Goal: Task Accomplishment & Management: Use online tool/utility

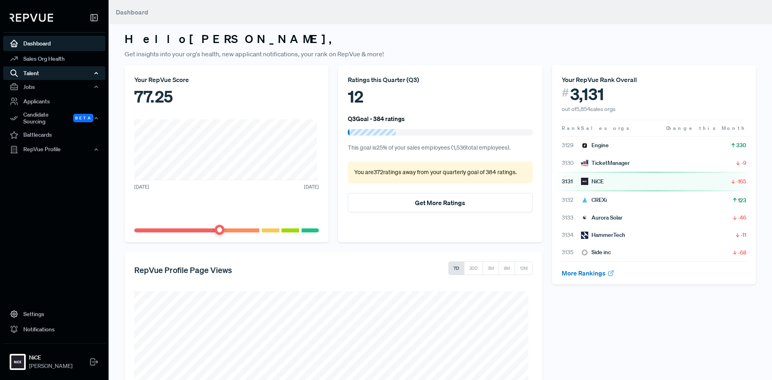
click at [51, 75] on div "Talent" at bounding box center [54, 73] width 102 height 14
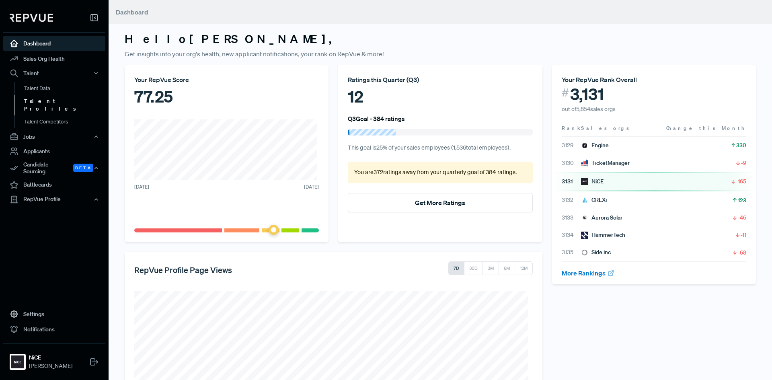
click at [47, 100] on link "Talent Profiles" at bounding box center [65, 105] width 102 height 21
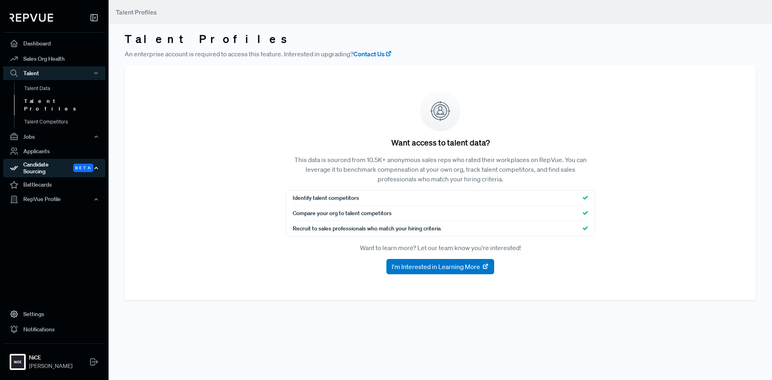
click at [45, 159] on div "Candidate Sourcing Beta" at bounding box center [54, 168] width 102 height 19
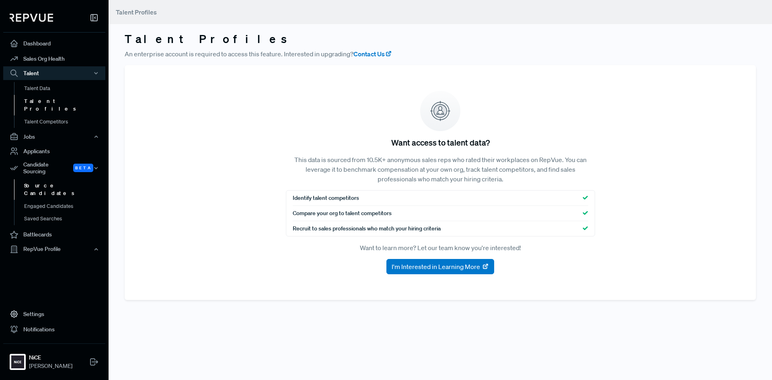
click at [42, 179] on link "Source Candidates" at bounding box center [65, 189] width 102 height 21
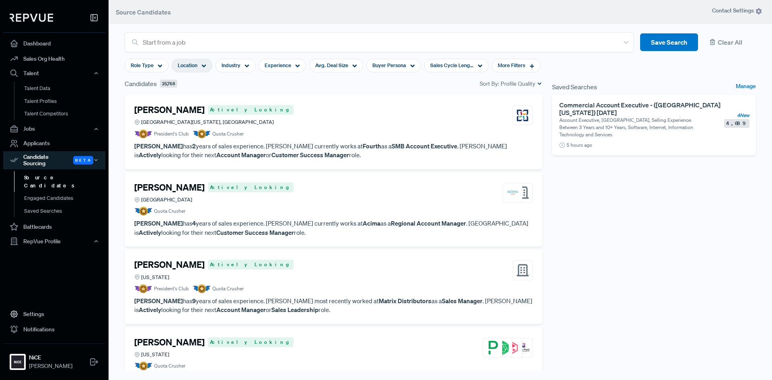
click at [191, 64] on span "Location" at bounding box center [188, 66] width 20 height 8
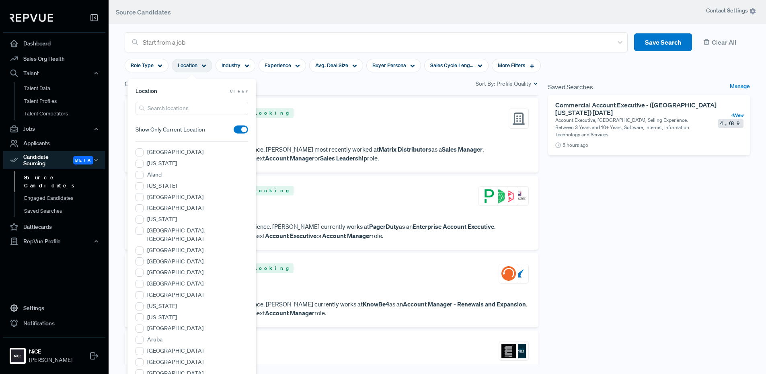
scroll to position [121, 0]
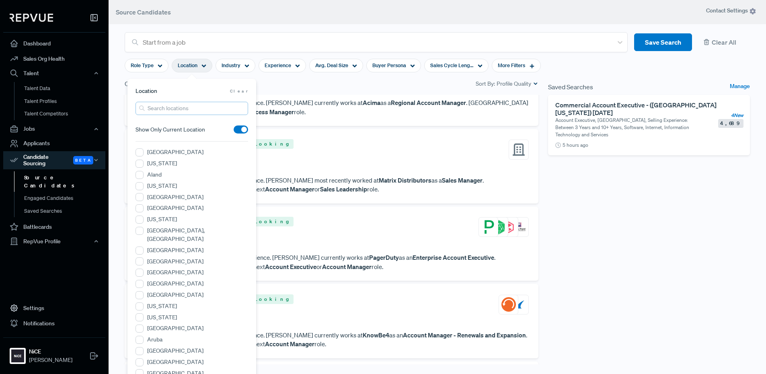
click at [202, 105] on input "search" at bounding box center [192, 108] width 113 height 13
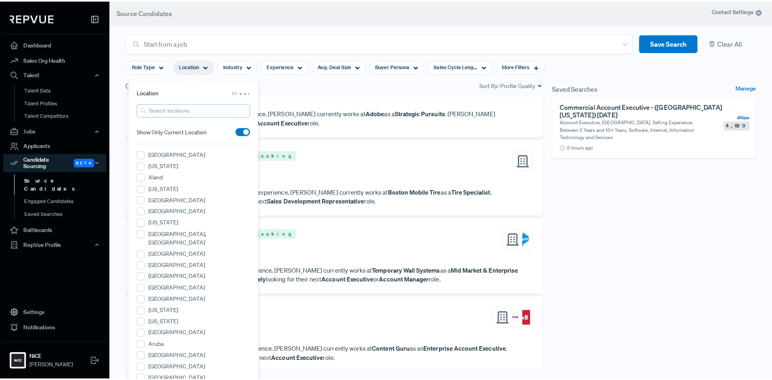
scroll to position [764, 0]
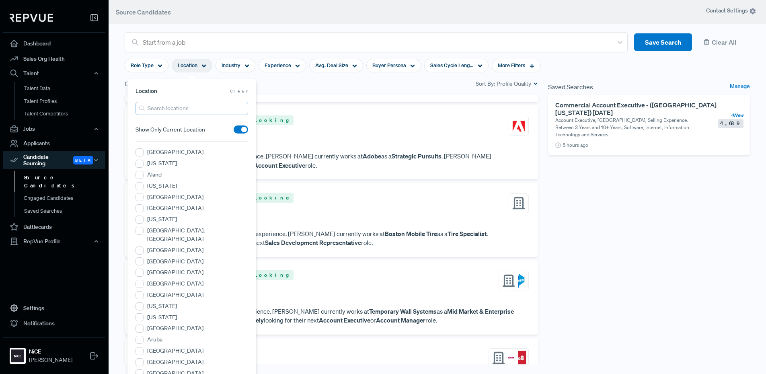
click at [186, 112] on input "search" at bounding box center [192, 108] width 113 height 13
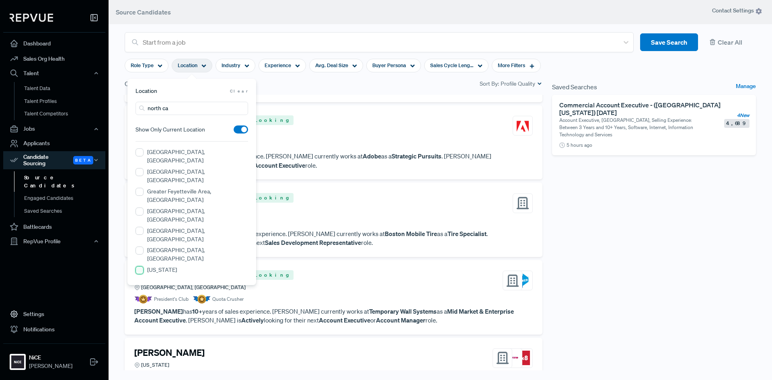
click at [142, 266] on Carolina "[US_STATE]" at bounding box center [140, 270] width 8 height 8
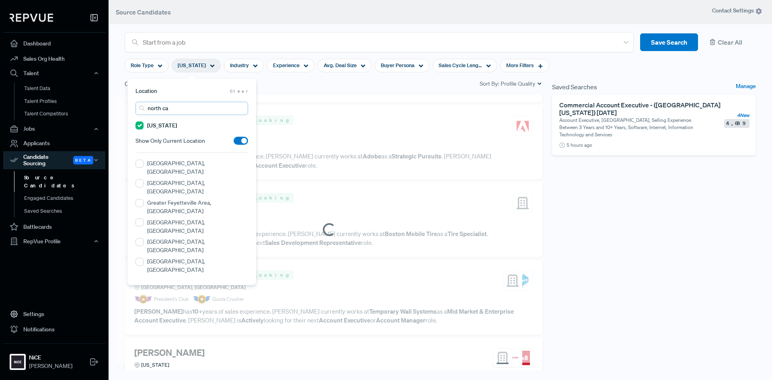
click at [176, 109] on input "north ca" at bounding box center [192, 108] width 113 height 13
click at [150, 107] on input "north ca" at bounding box center [192, 108] width 113 height 13
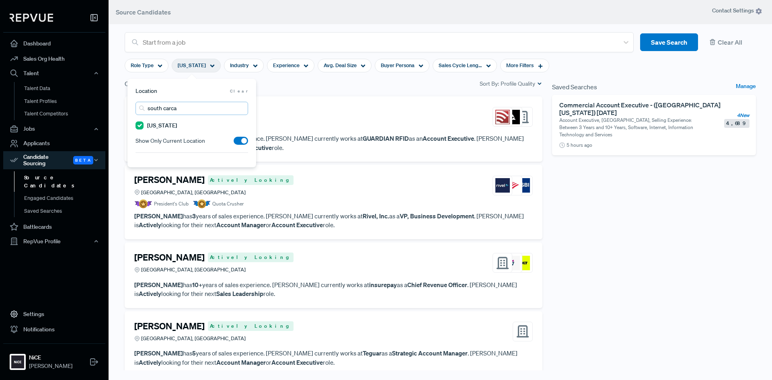
click at [172, 109] on input "south carca" at bounding box center [192, 108] width 113 height 13
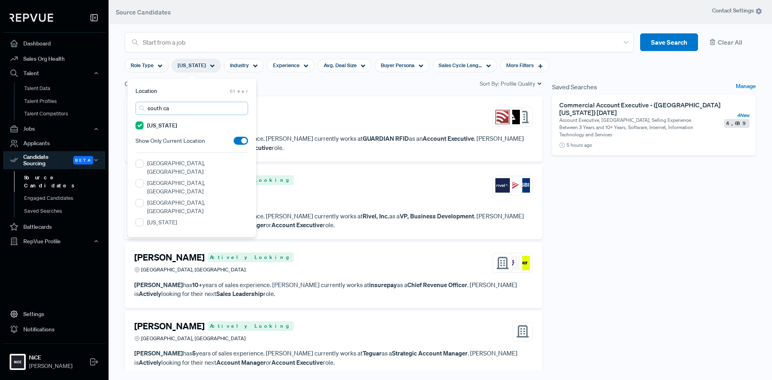
type input "south ca"
click at [159, 218] on label "[US_STATE]" at bounding box center [162, 222] width 30 height 8
click at [144, 218] on Carolina "[US_STATE]" at bounding box center [140, 222] width 8 height 8
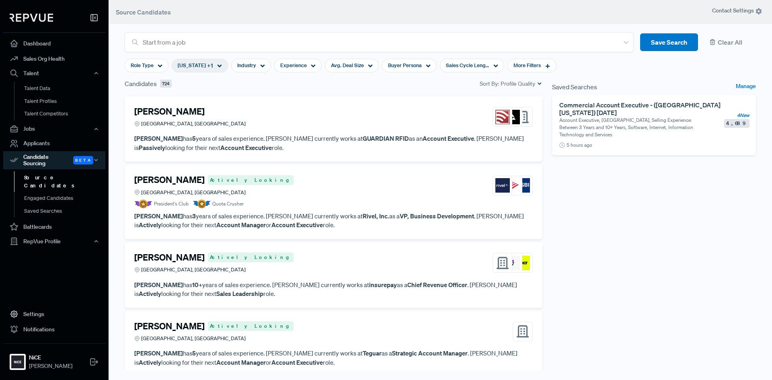
click at [646, 248] on div "Saved Searches Manage Commercial Account Executive - ([GEOGRAPHIC_DATA][US_STAT…" at bounding box center [655, 230] width 214 height 303
click at [252, 70] on div "Industry" at bounding box center [251, 66] width 40 height 14
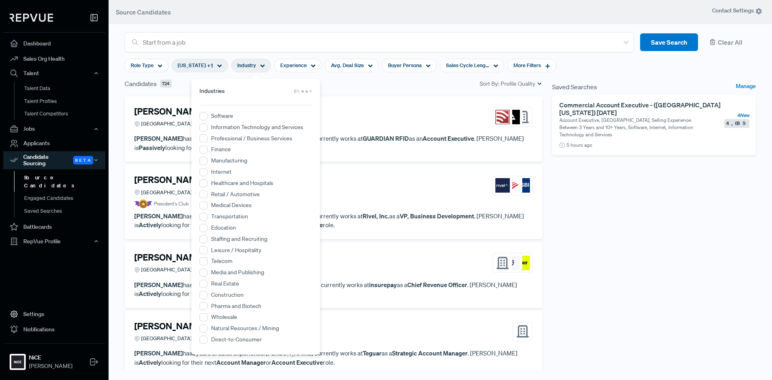
click at [351, 88] on div "Candidates 724 Sort By: Profile Quality" at bounding box center [334, 84] width 418 height 10
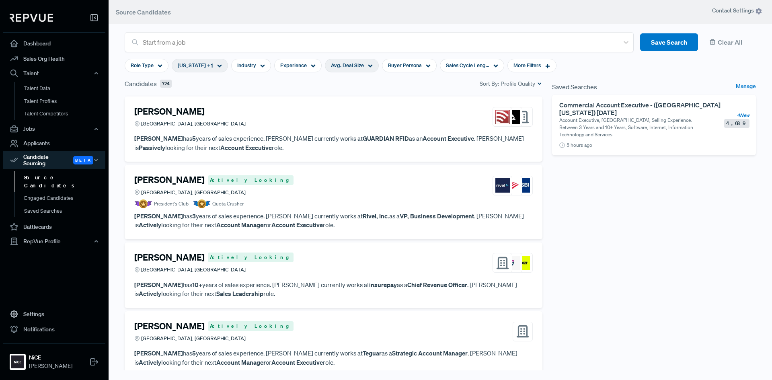
click at [359, 63] on span "Avg. Deal Size" at bounding box center [347, 66] width 33 height 8
drag, startPoint x: 313, startPoint y: 107, endPoint x: 333, endPoint y: 109, distance: 20.3
click at [333, 109] on div "$0 $1M" at bounding box center [355, 106] width 113 height 8
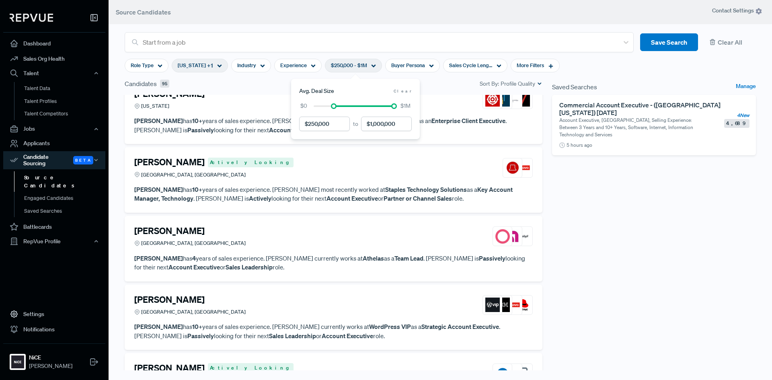
scroll to position [729, 0]
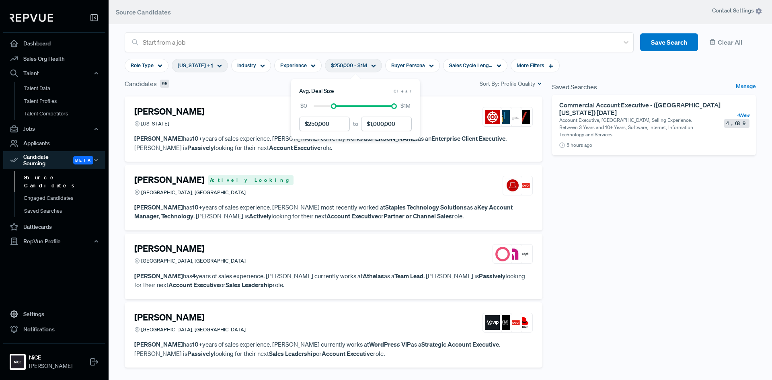
click at [449, 85] on div "Candidates 95 Sort By: Profile Quality" at bounding box center [334, 84] width 418 height 10
click at [408, 64] on span "Buyer Persona" at bounding box center [408, 66] width 34 height 8
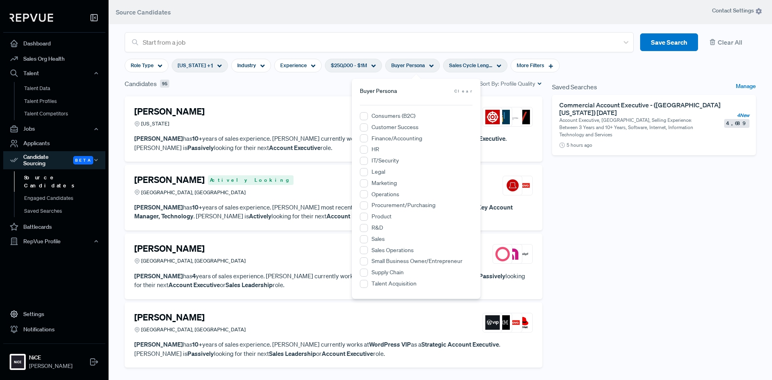
click at [461, 63] on span "Sales Cycle Length" at bounding box center [470, 66] width 43 height 8
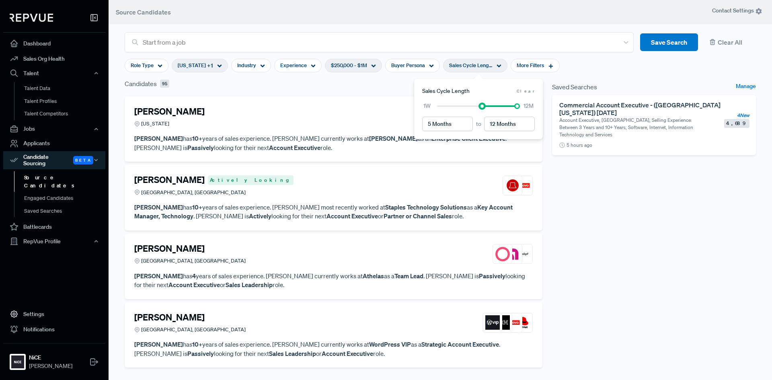
type input "6 Months"
drag, startPoint x: 441, startPoint y: 106, endPoint x: 484, endPoint y: 108, distance: 43.5
click at [484, 108] on div at bounding box center [477, 106] width 80 height 6
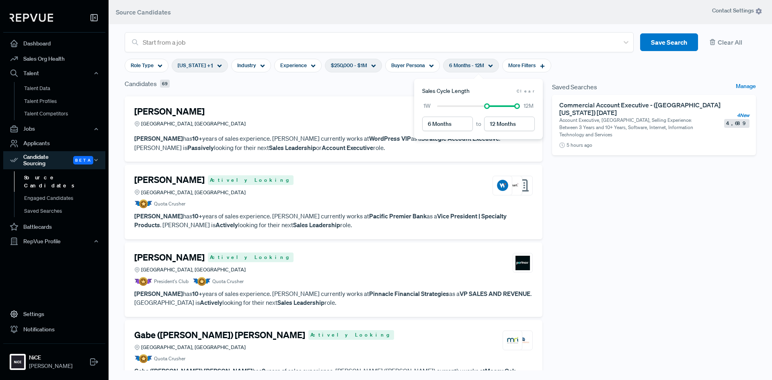
click at [262, 86] on div "Candidates 69 Sort By: Profile Quality" at bounding box center [334, 84] width 418 height 10
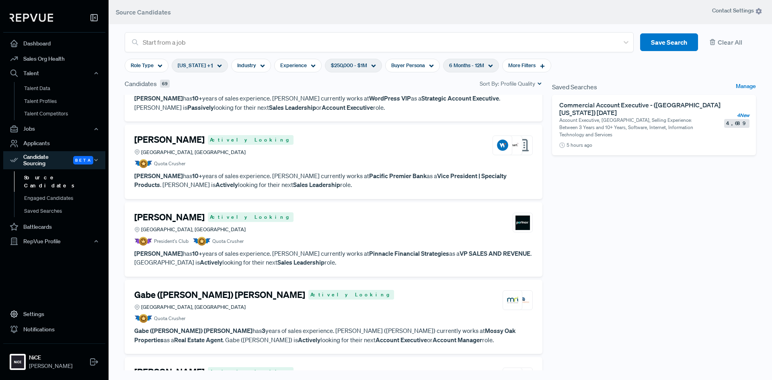
scroll to position [608, 0]
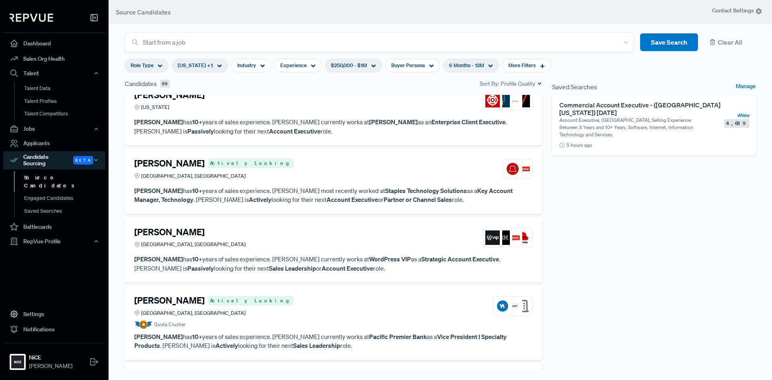
click at [148, 65] on span "Role Type" at bounding box center [142, 66] width 23 height 8
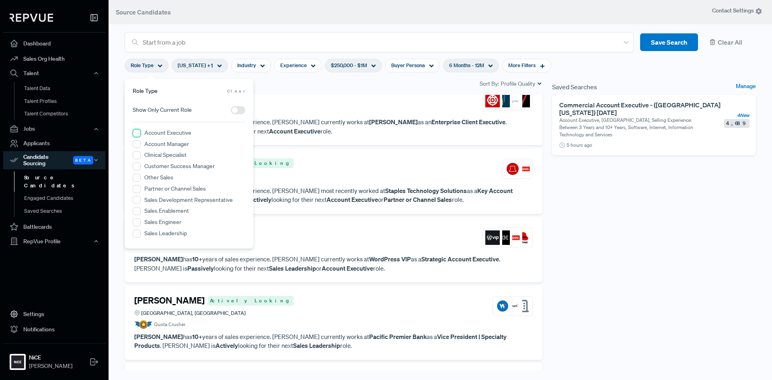
click at [137, 133] on Executive "Account Executive" at bounding box center [137, 133] width 8 height 8
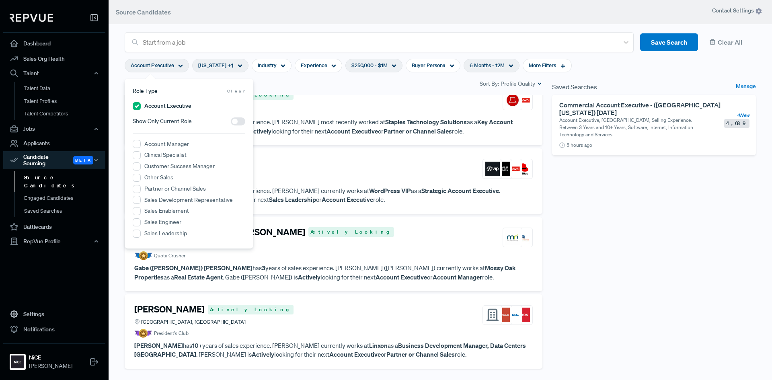
click at [666, 272] on div "Saved Searches Manage Commercial Account Executive - ([GEOGRAPHIC_DATA][US_STAT…" at bounding box center [655, 230] width 214 height 303
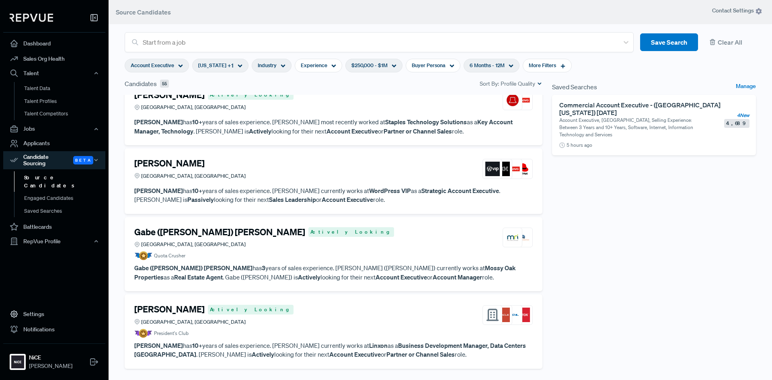
click at [275, 64] on span "Industry" at bounding box center [267, 66] width 19 height 8
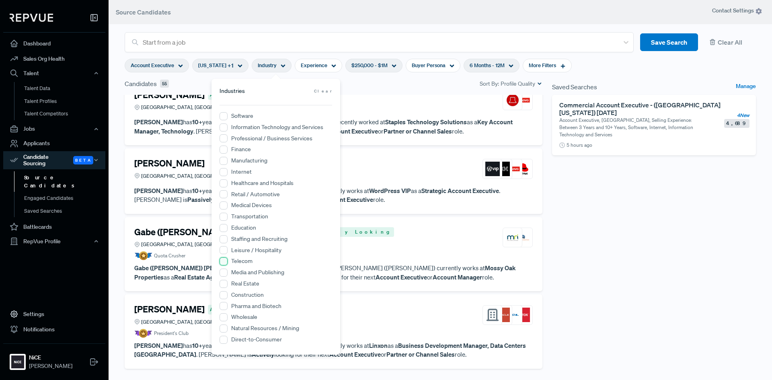
click at [223, 262] on input "Telecom" at bounding box center [224, 261] width 8 height 8
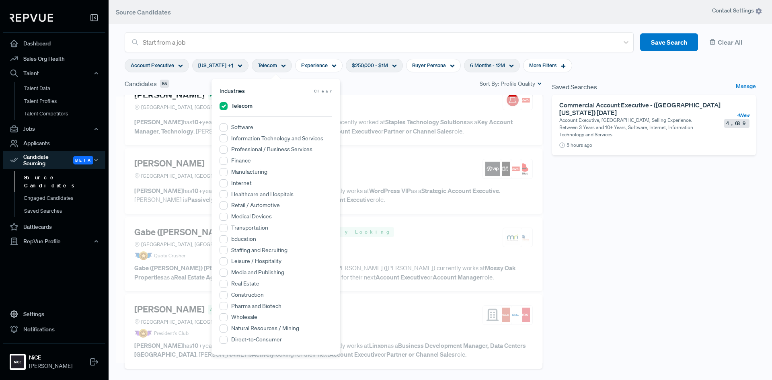
scroll to position [0, 0]
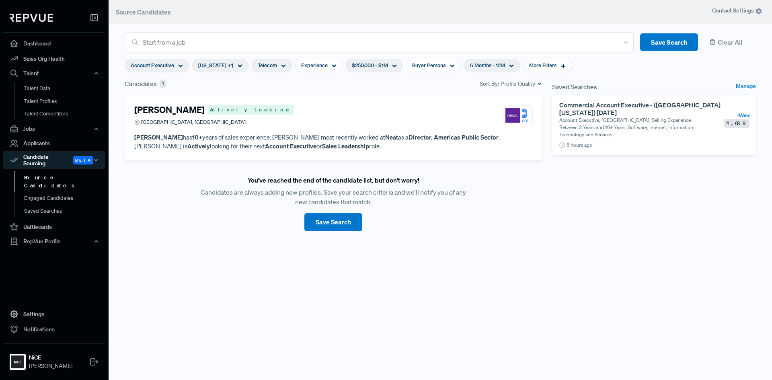
click at [175, 239] on article "You've reached the end of the candidate list, but don't worry! Candidates are a…" at bounding box center [334, 204] width 418 height 80
click at [277, 66] on span "Telecom" at bounding box center [267, 66] width 19 height 8
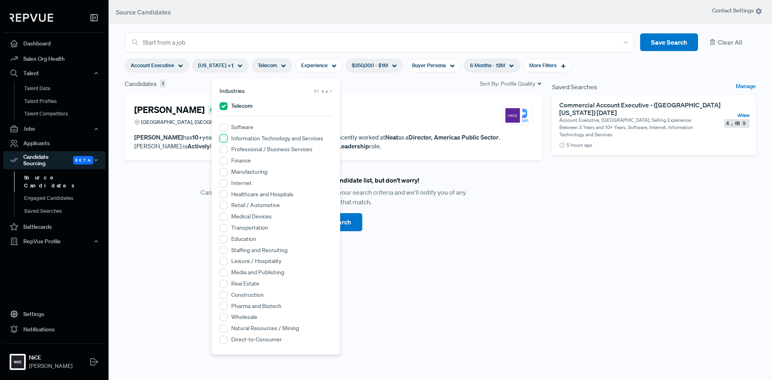
click at [225, 136] on Services "Information Technology and Services" at bounding box center [224, 138] width 8 height 8
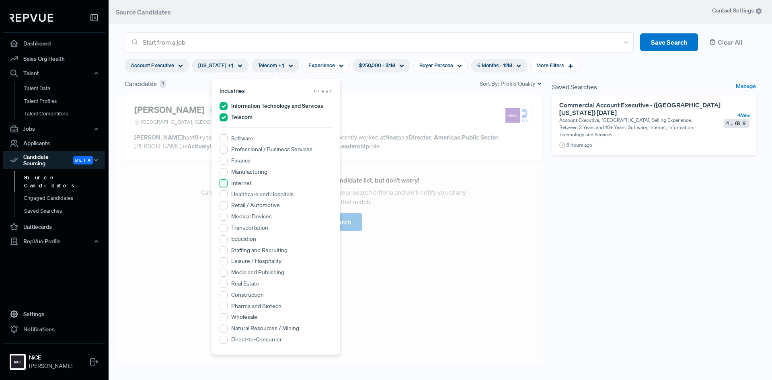
click at [224, 186] on input "Internet" at bounding box center [224, 183] width 8 height 8
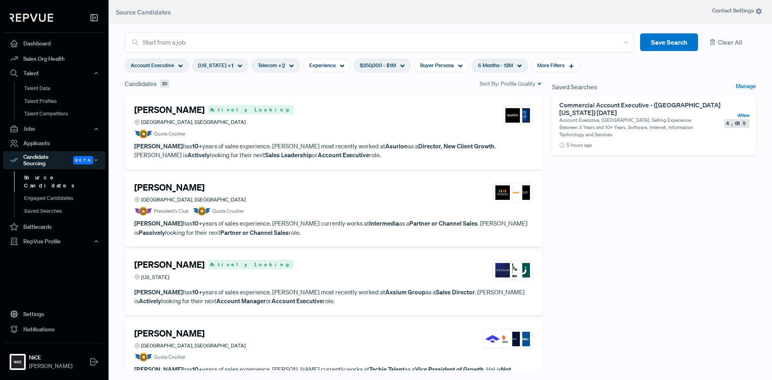
click at [627, 275] on div "Saved Searches Manage Commercial Account Executive - ([GEOGRAPHIC_DATA][US_STAT…" at bounding box center [655, 230] width 214 height 303
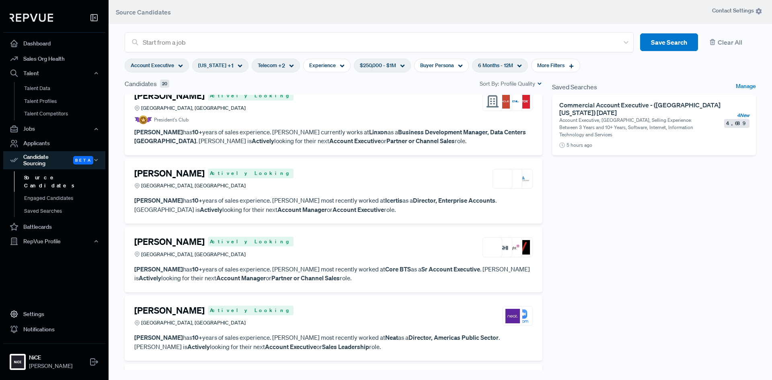
scroll to position [523, 0]
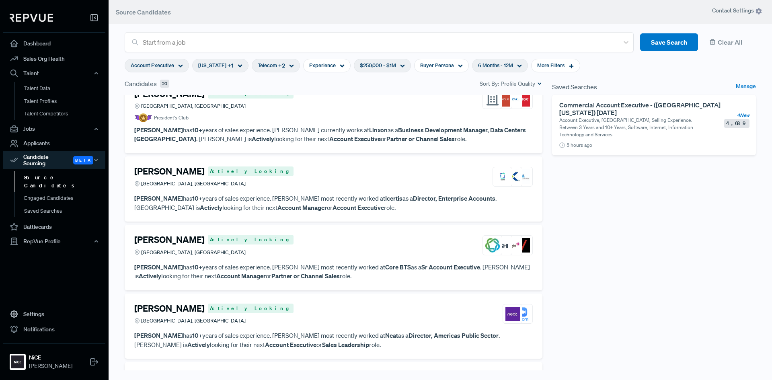
click at [325, 259] on article "[PERSON_NAME] Actively Looking [GEOGRAPHIC_DATA], [GEOGRAPHIC_DATA]" at bounding box center [333, 247] width 399 height 25
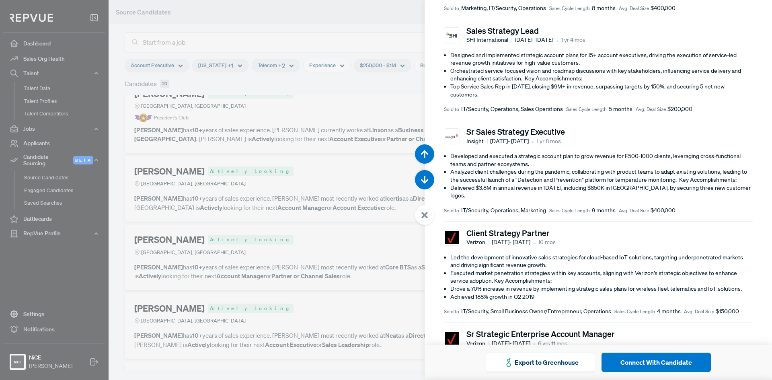
scroll to position [201, 0]
click at [325, 241] on div at bounding box center [386, 190] width 772 height 380
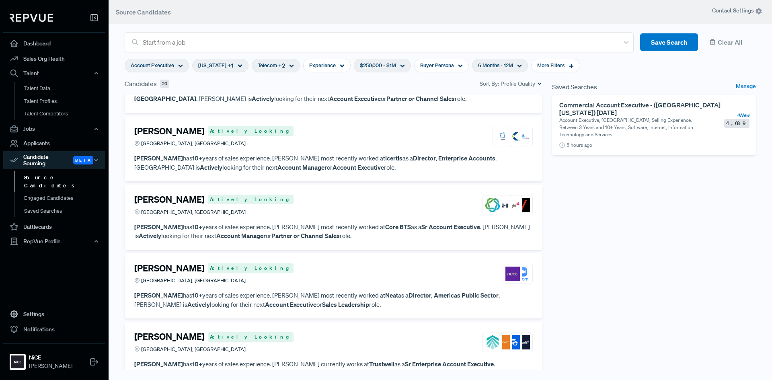
scroll to position [603, 0]
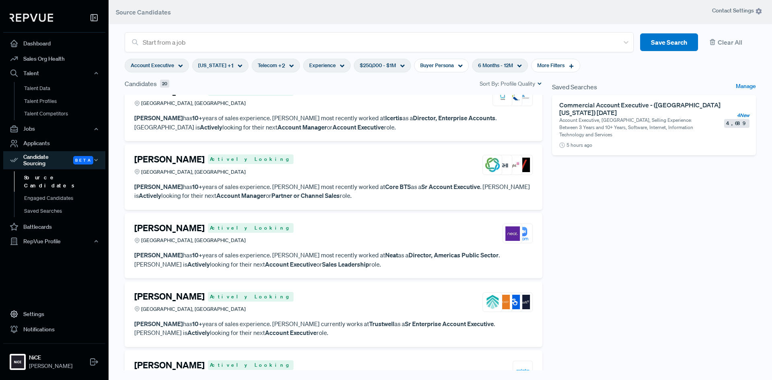
click at [341, 67] on div "Experience" at bounding box center [326, 66] width 47 height 14
type input "3 Years"
drag, startPoint x: 293, startPoint y: 106, endPoint x: 310, endPoint y: 107, distance: 17.4
click at [310, 107] on div at bounding box center [312, 106] width 6 height 6
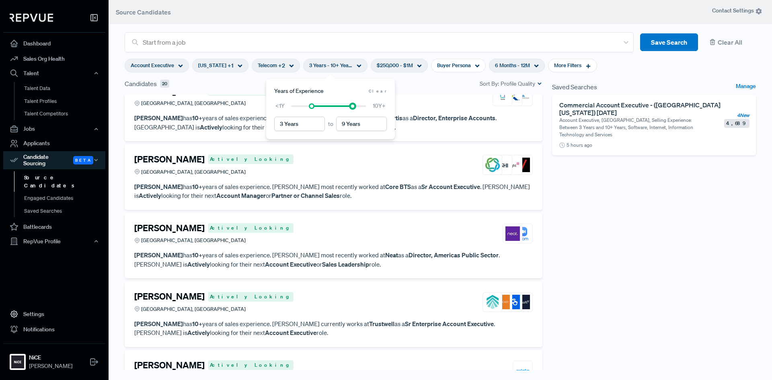
type input "8 Years"
drag, startPoint x: 366, startPoint y: 108, endPoint x: 342, endPoint y: 105, distance: 23.6
click at [342, 105] on div at bounding box center [328, 106] width 75 height 6
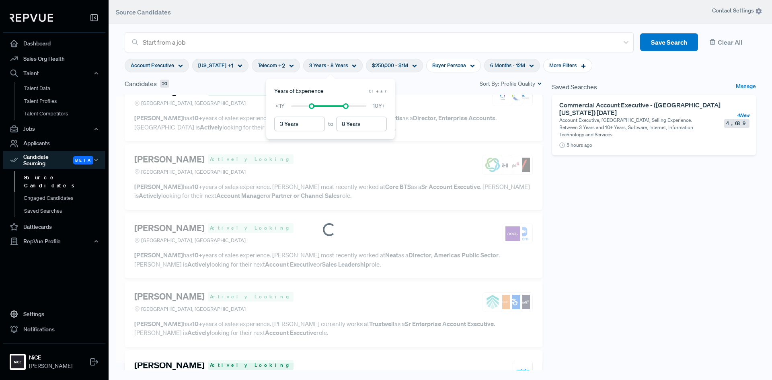
scroll to position [0, 0]
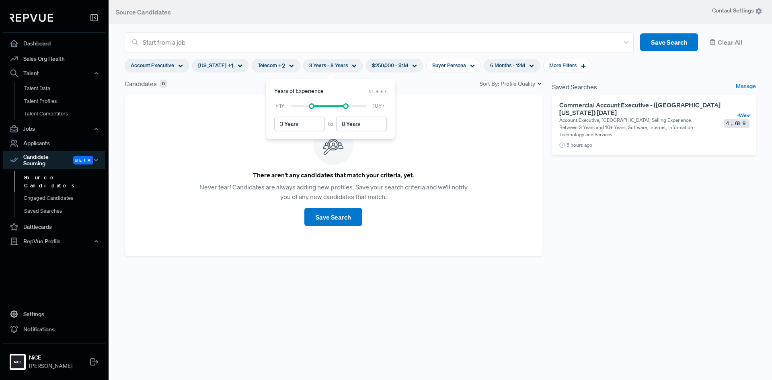
click at [384, 91] on span "Clear" at bounding box center [378, 91] width 18 height 6
type input "< 1 Years"
type input "10+ Years"
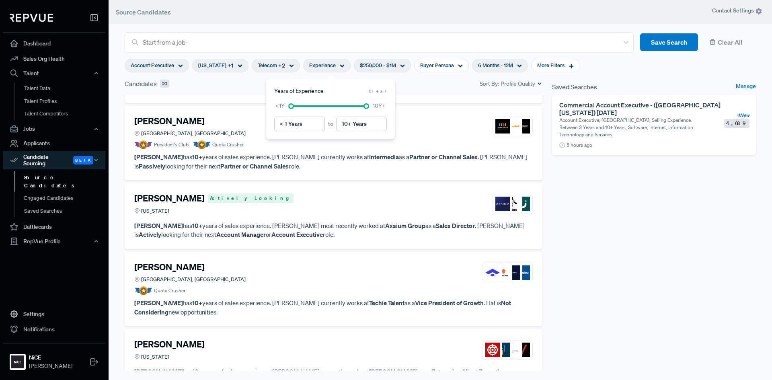
scroll to position [121, 0]
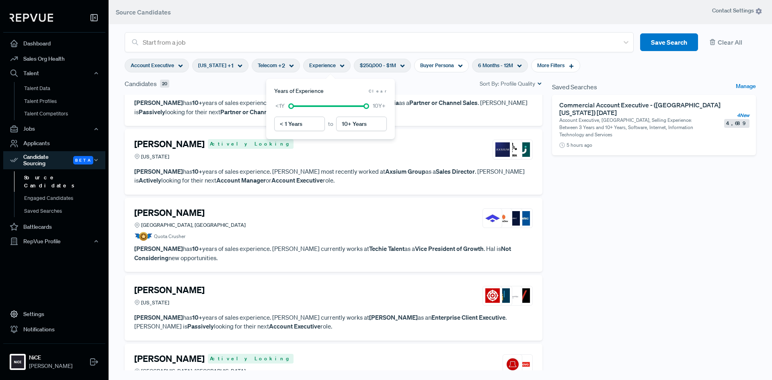
click at [686, 259] on div "Saved Searches Manage Commercial Account Executive - ([GEOGRAPHIC_DATA][US_STAT…" at bounding box center [655, 230] width 214 height 303
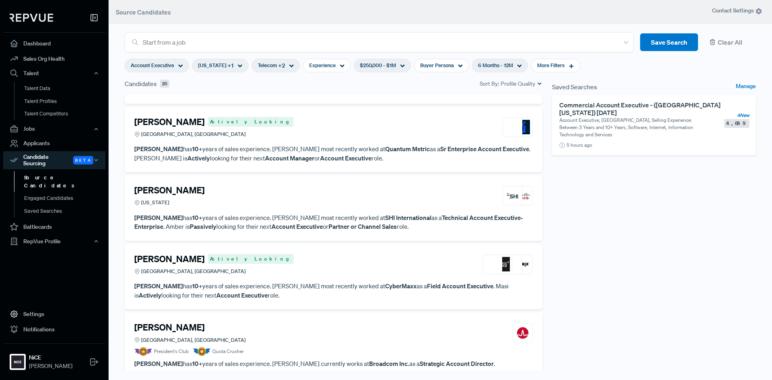
scroll to position [925, 0]
click at [286, 211] on article "[PERSON_NAME] [US_STATE] [PERSON_NAME] has 10+ years of sales experience. [PERS…" at bounding box center [333, 207] width 399 height 46
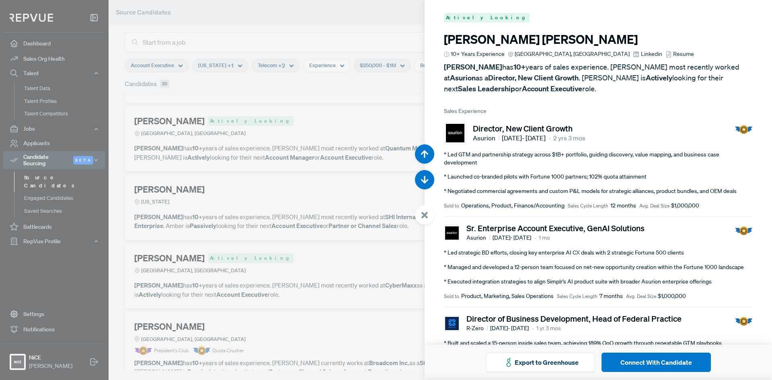
scroll to position [5323, 0]
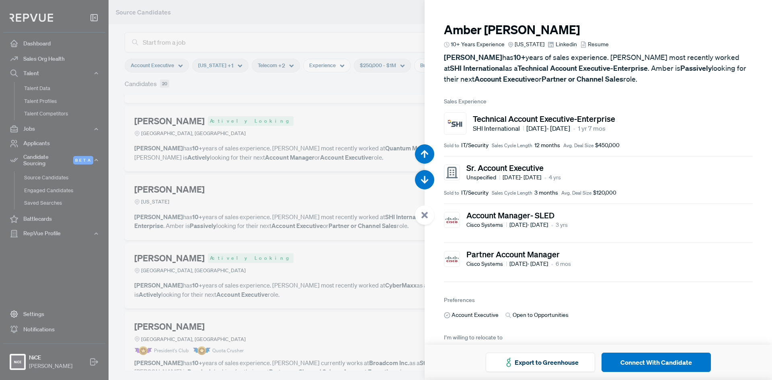
click at [424, 215] on use at bounding box center [425, 215] width 6 height 6
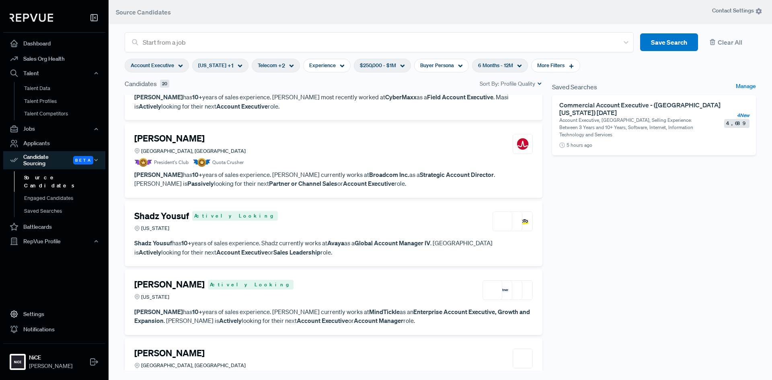
scroll to position [1126, 0]
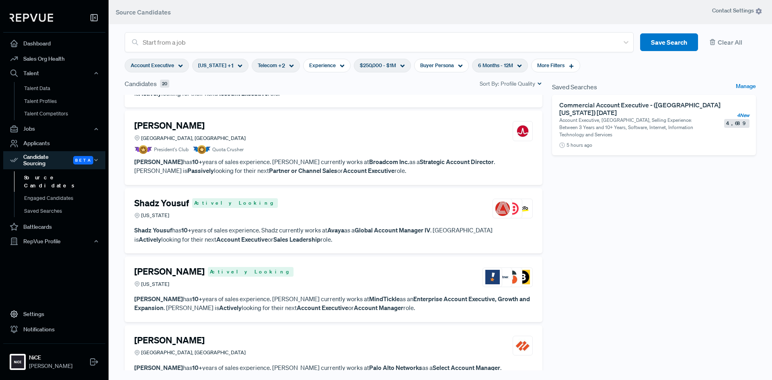
click at [277, 282] on div "[PERSON_NAME] Actively Looking [US_STATE]" at bounding box center [333, 277] width 399 height 22
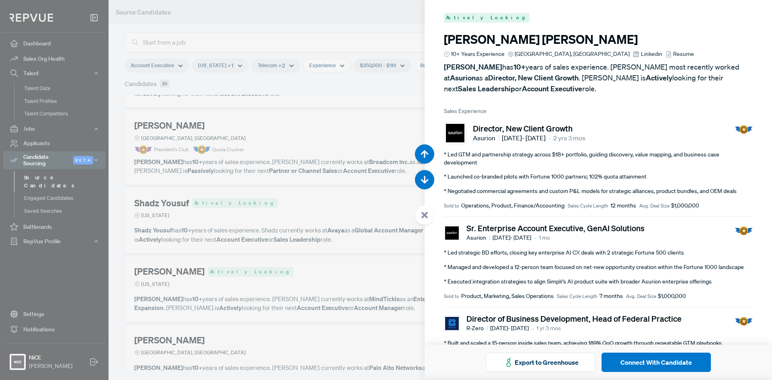
scroll to position [6843, 0]
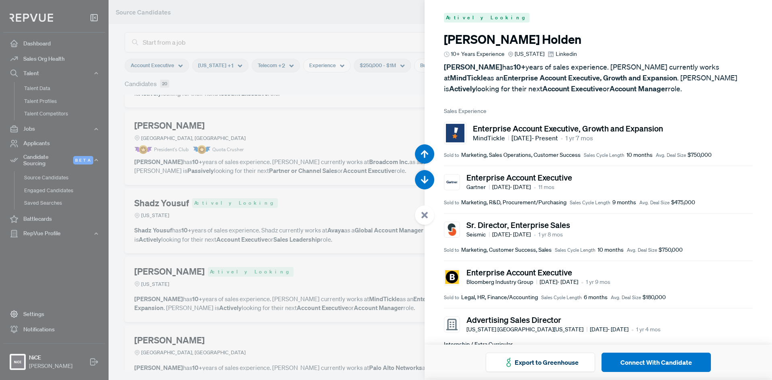
click at [424, 218] on icon at bounding box center [424, 215] width 7 height 7
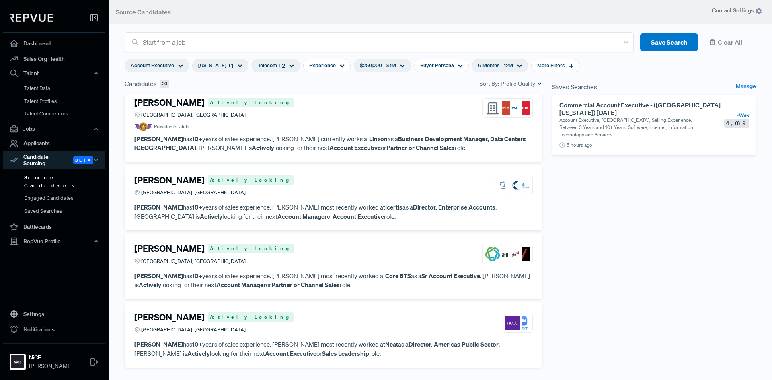
scroll to position [273, 0]
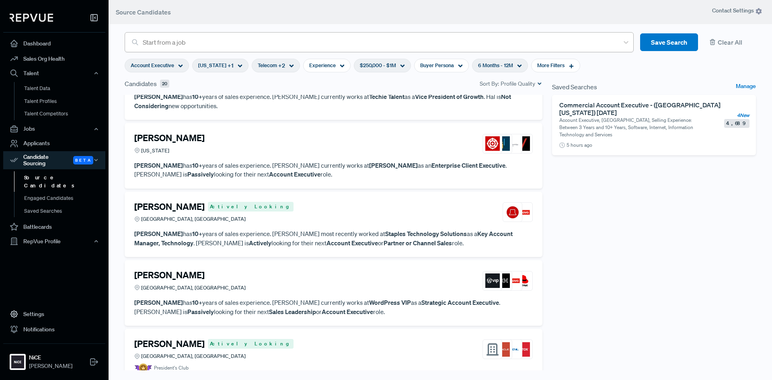
click at [299, 39] on div at bounding box center [379, 42] width 472 height 11
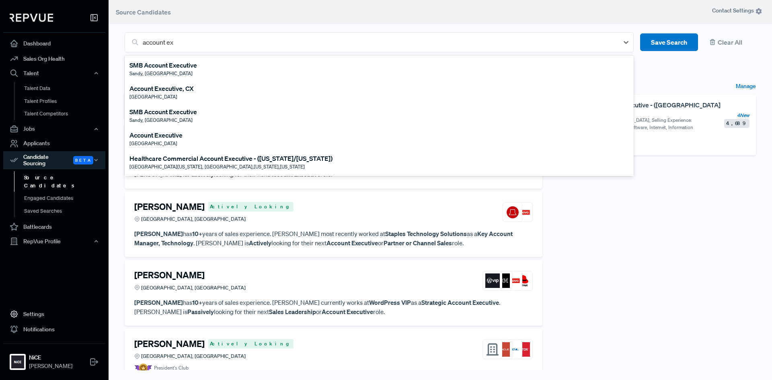
type input "account exe"
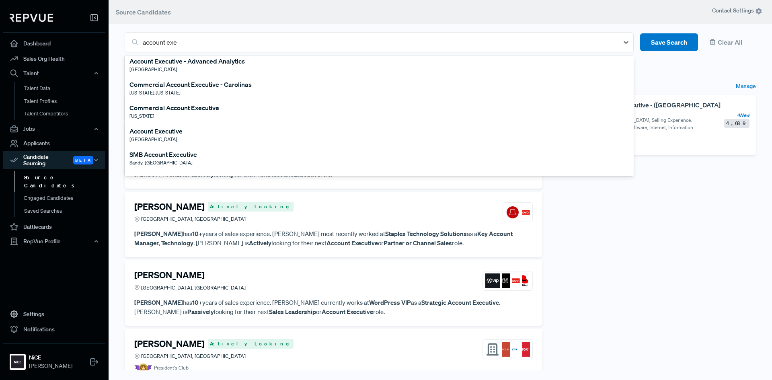
scroll to position [241, 0]
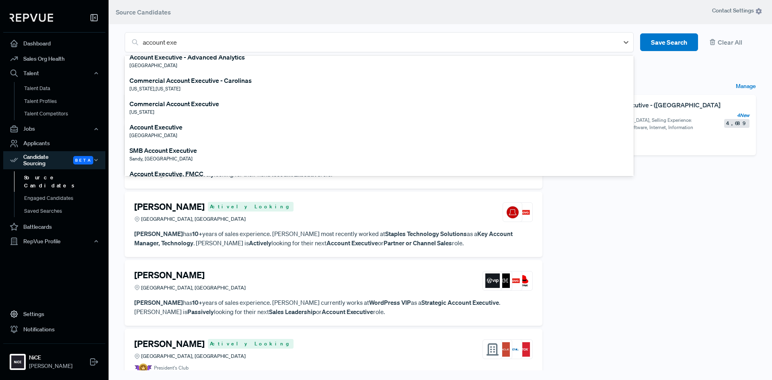
click at [159, 84] on div "Commercial Account Executive - Carolinas" at bounding box center [191, 81] width 122 height 10
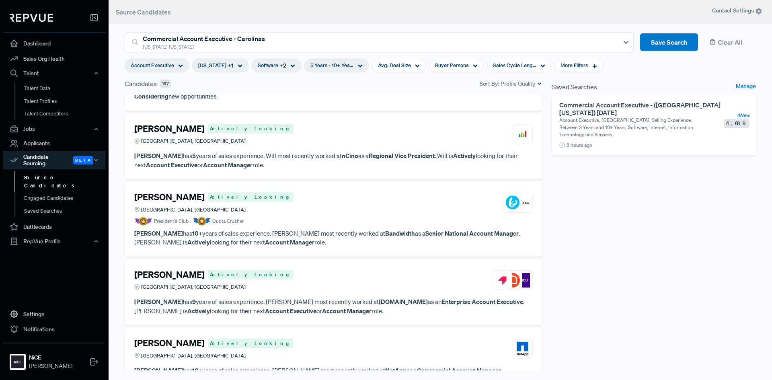
scroll to position [603, 0]
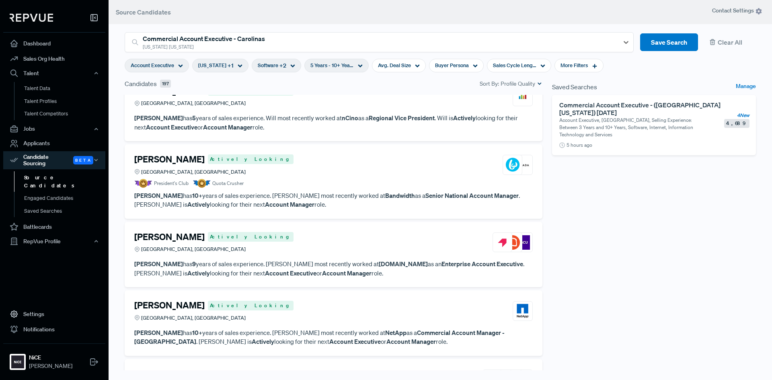
click at [367, 247] on div "[PERSON_NAME] Actively Looking Raleigh, [GEOGRAPHIC_DATA]" at bounding box center [333, 243] width 399 height 22
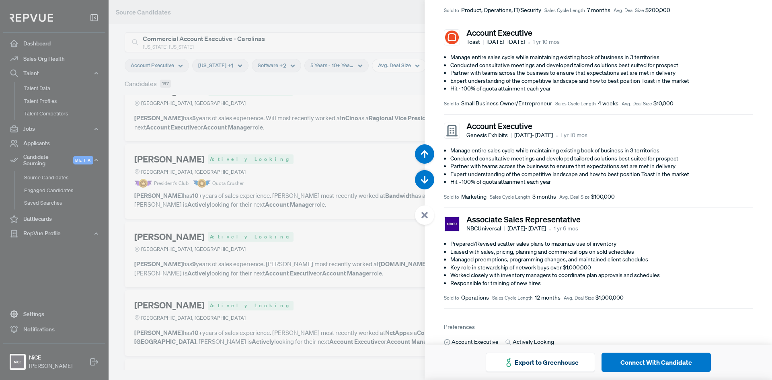
scroll to position [201, 0]
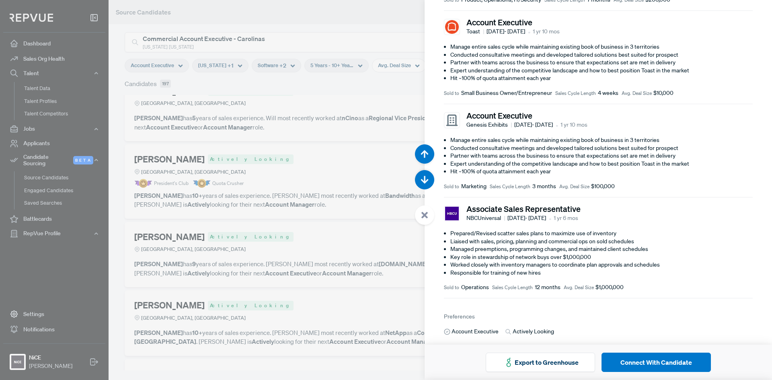
click at [424, 218] on icon at bounding box center [424, 215] width 7 height 7
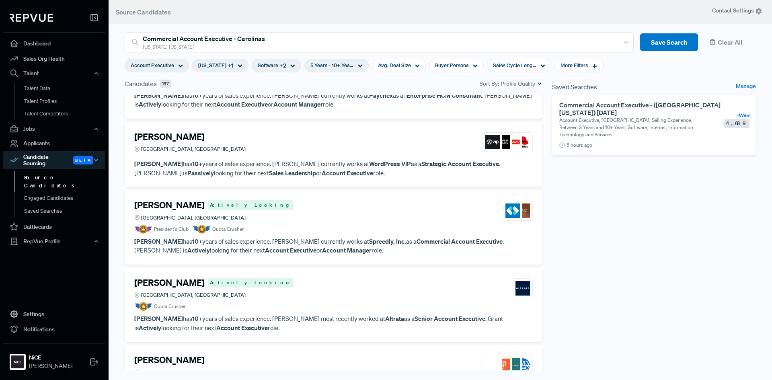
scroll to position [1126, 0]
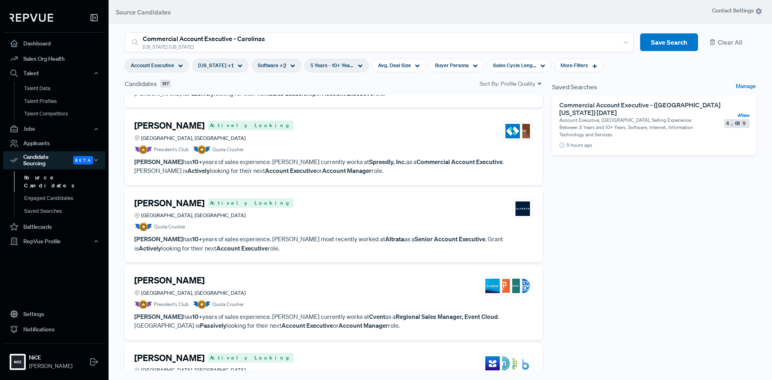
click at [292, 222] on article "[PERSON_NAME] Actively Looking Charlotte, [GEOGRAPHIC_DATA] Quota Crusher" at bounding box center [333, 215] width 399 height 34
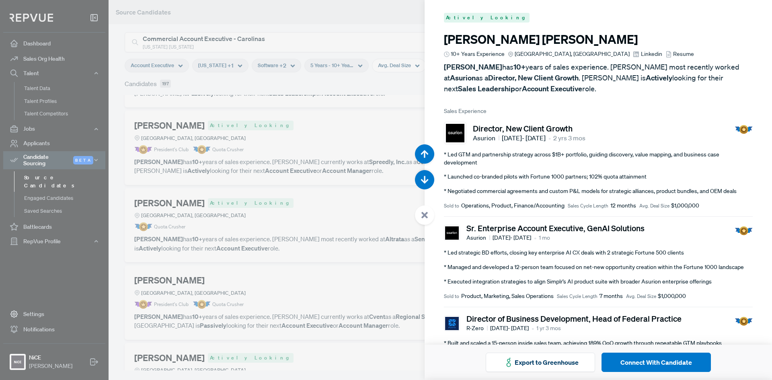
scroll to position [6463, 0]
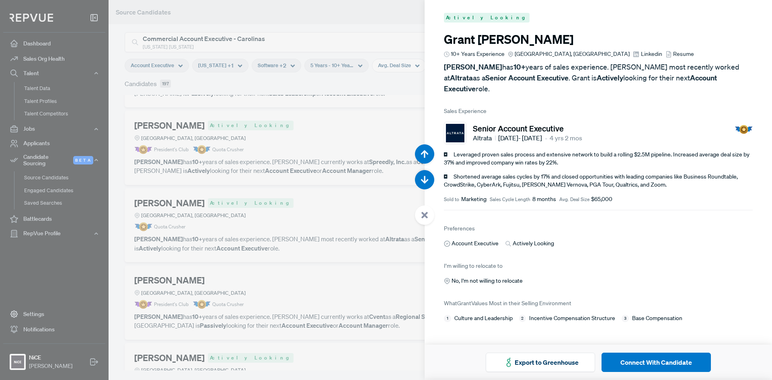
click at [339, 211] on div at bounding box center [386, 190] width 772 height 380
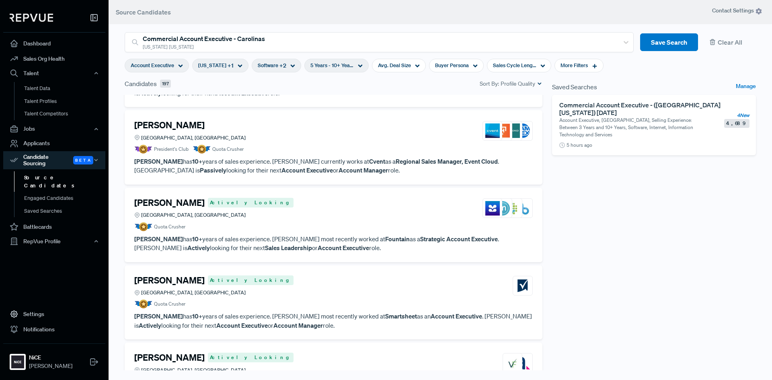
scroll to position [1328, 0]
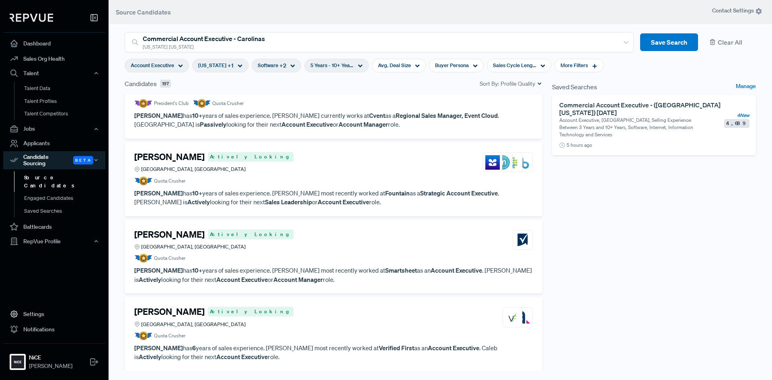
click at [297, 247] on div "[PERSON_NAME] Actively Looking [GEOGRAPHIC_DATA], [GEOGRAPHIC_DATA]" at bounding box center [333, 240] width 399 height 22
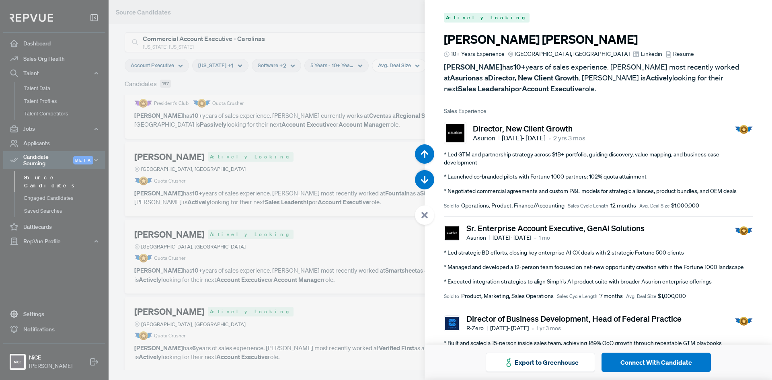
scroll to position [7604, 0]
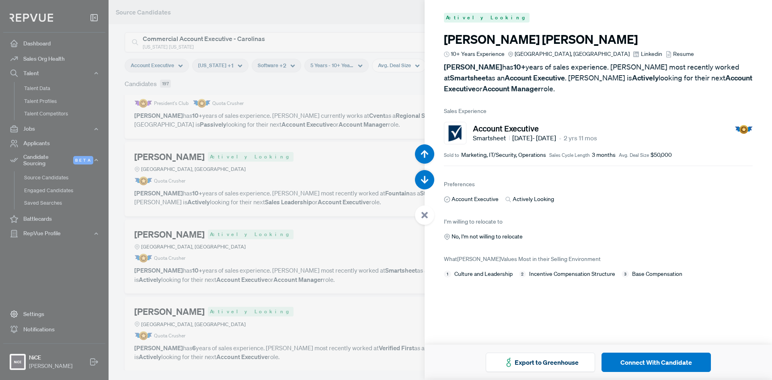
click at [421, 216] on icon at bounding box center [424, 215] width 7 height 7
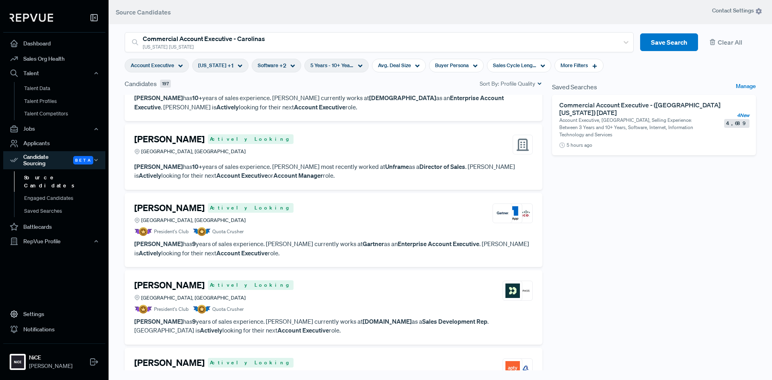
scroll to position [1891, 0]
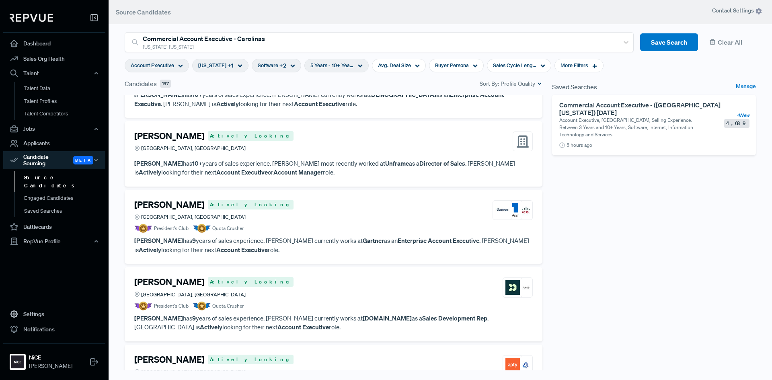
click at [321, 220] on div "[PERSON_NAME] Actively Looking [GEOGRAPHIC_DATA], [GEOGRAPHIC_DATA]" at bounding box center [333, 211] width 399 height 22
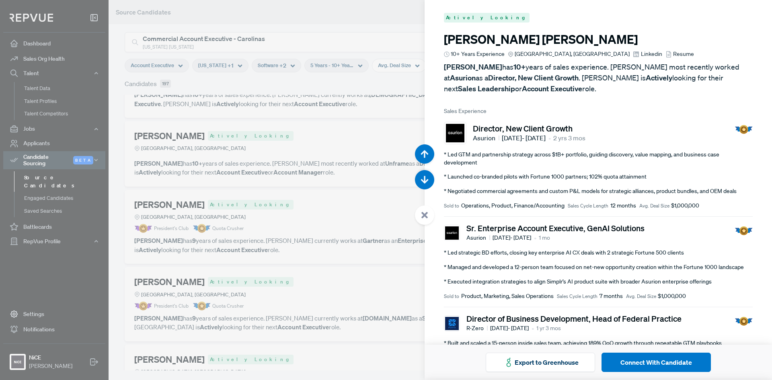
scroll to position [10265, 0]
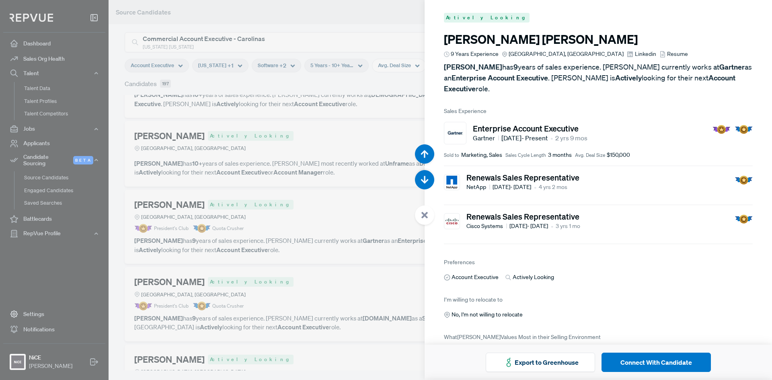
click at [426, 212] on icon at bounding box center [424, 215] width 7 height 7
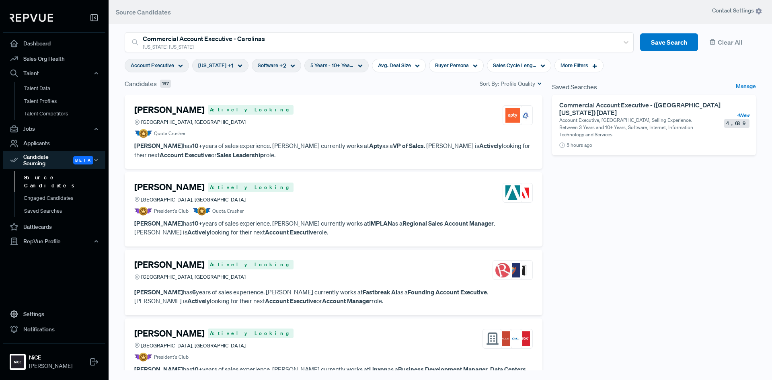
scroll to position [2173, 0]
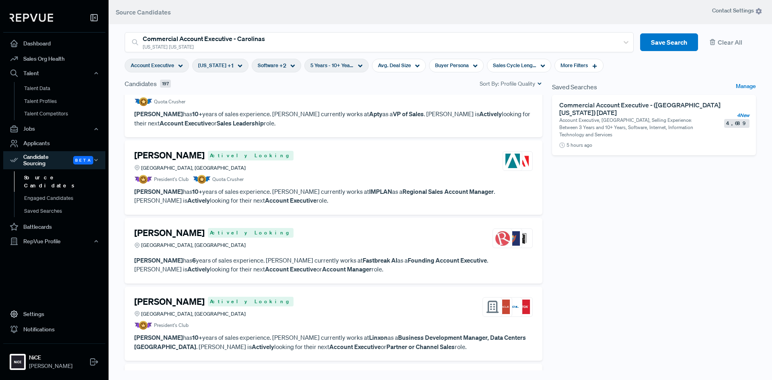
click at [311, 243] on div "[PERSON_NAME] Actively Looking Charlotte, [GEOGRAPHIC_DATA]" at bounding box center [333, 239] width 399 height 22
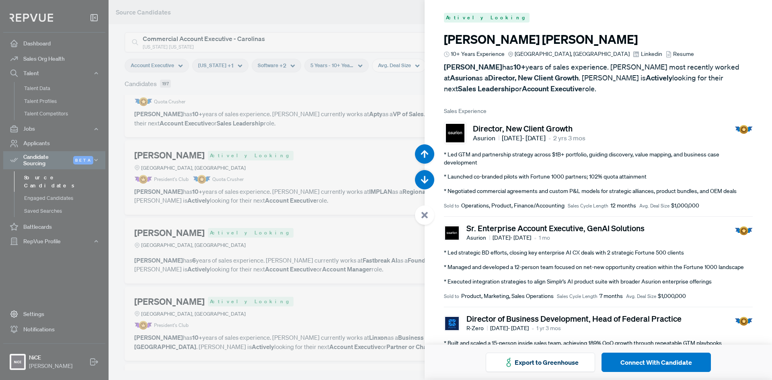
scroll to position [11786, 0]
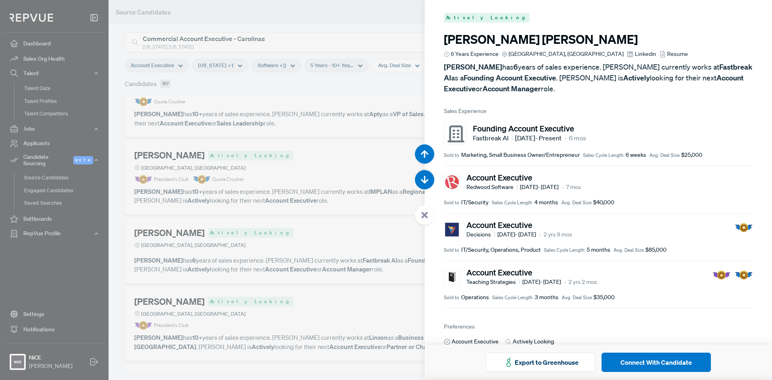
click at [301, 248] on div at bounding box center [386, 190] width 772 height 380
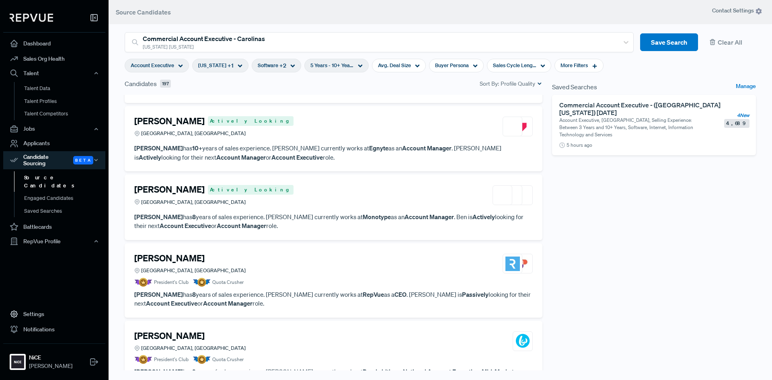
scroll to position [2655, 0]
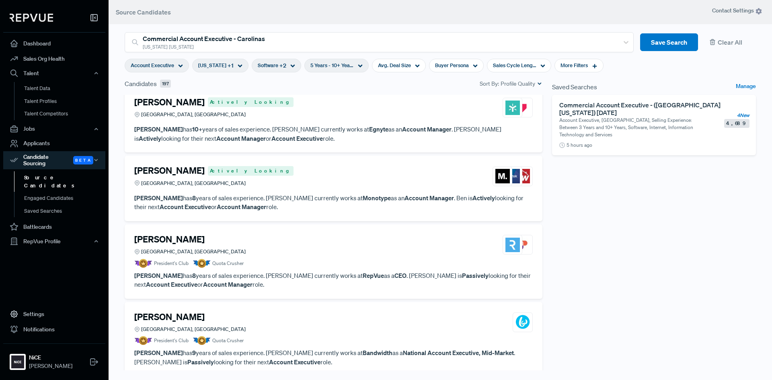
click at [278, 256] on article "[PERSON_NAME] [GEOGRAPHIC_DATA], NC President's Club Quota Crusher" at bounding box center [333, 251] width 399 height 34
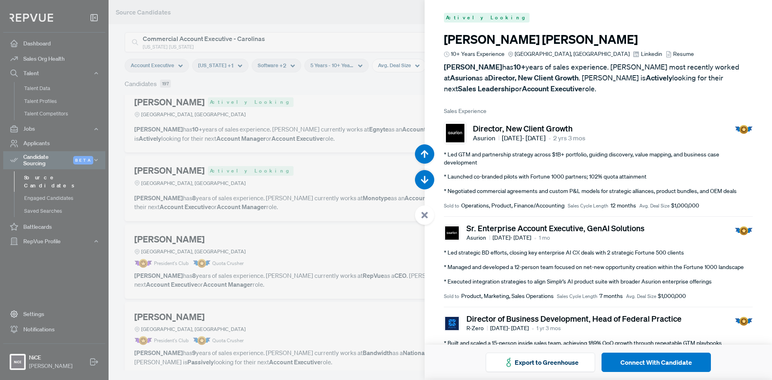
scroll to position [14447, 0]
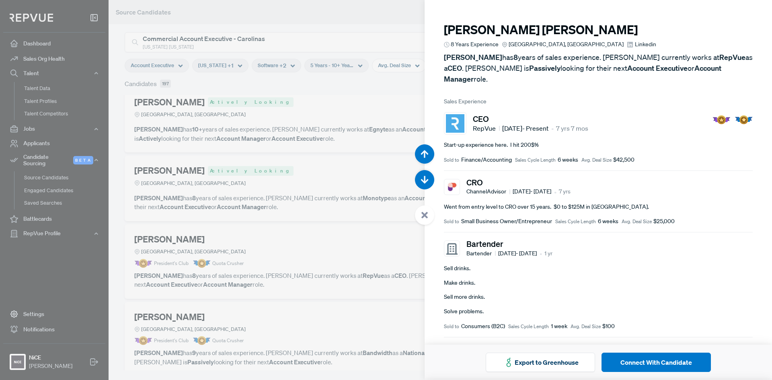
click at [432, 214] on div at bounding box center [424, 215] width 19 height 19
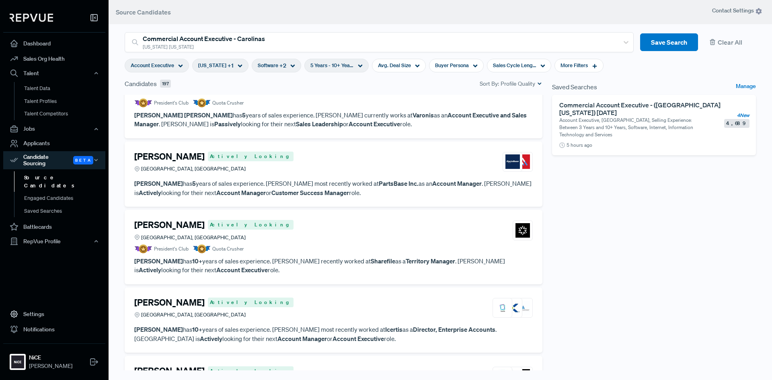
scroll to position [3017, 0]
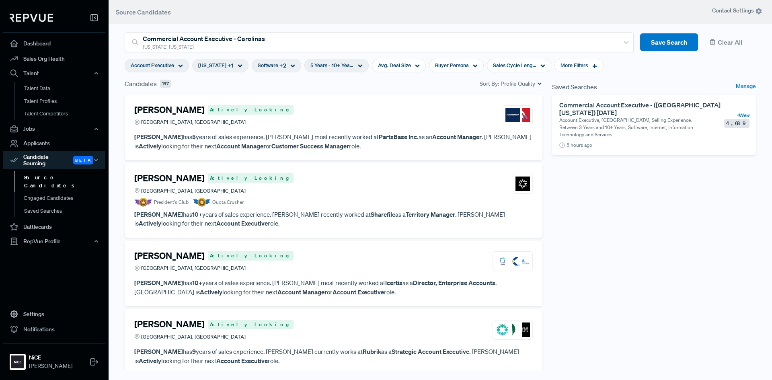
click at [312, 259] on div "[PERSON_NAME] Actively Looking [GEOGRAPHIC_DATA], [GEOGRAPHIC_DATA]" at bounding box center [333, 262] width 399 height 22
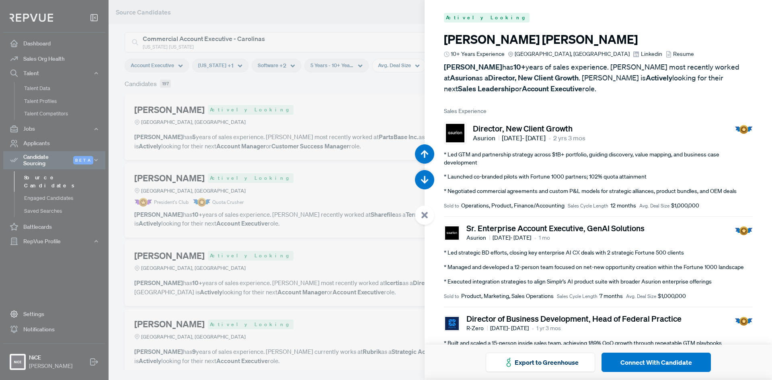
scroll to position [16348, 0]
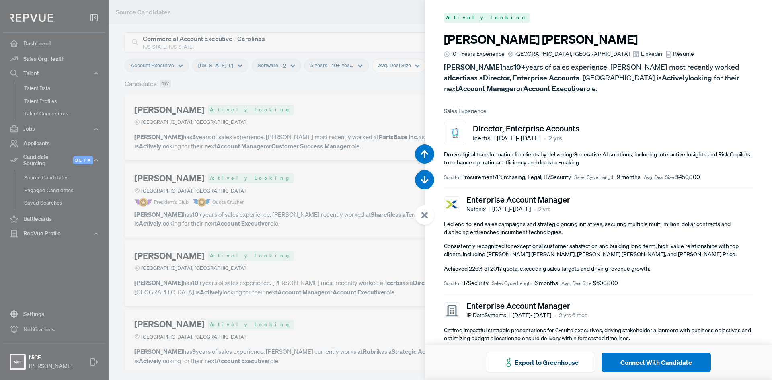
click at [425, 214] on icon at bounding box center [424, 215] width 7 height 7
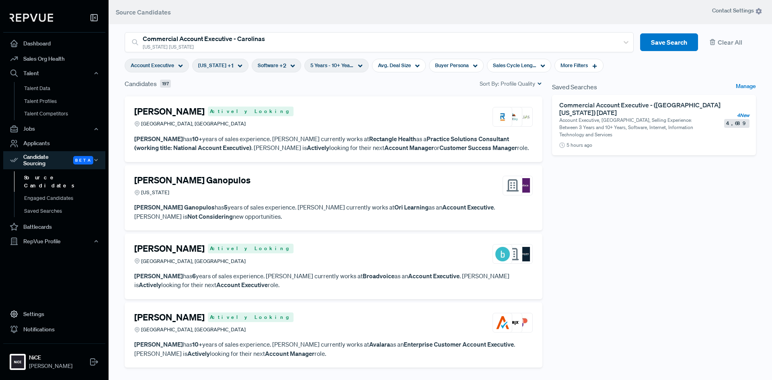
scroll to position [4132, 0]
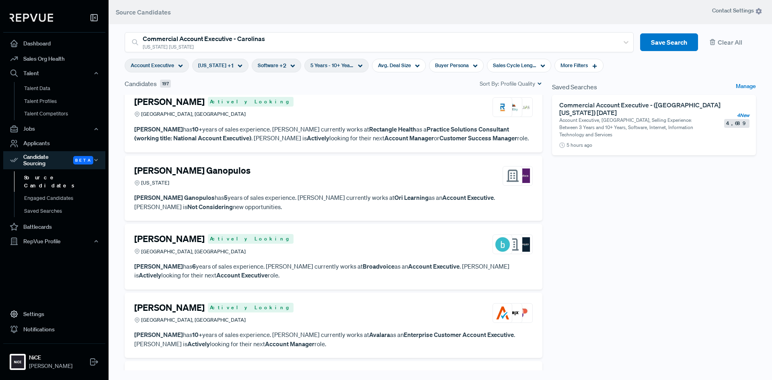
click at [297, 247] on div "[PERSON_NAME] Actively Looking [GEOGRAPHIC_DATA], [GEOGRAPHIC_DATA]" at bounding box center [333, 245] width 399 height 22
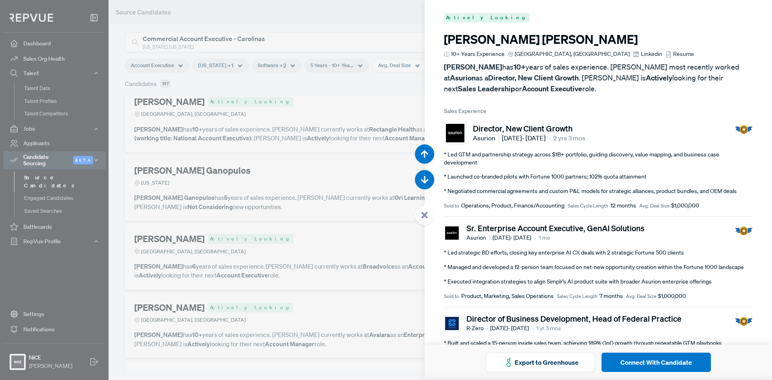
scroll to position [22431, 0]
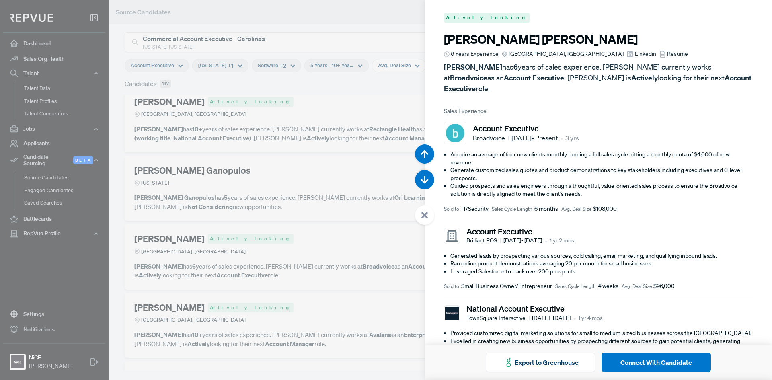
click at [426, 212] on icon at bounding box center [424, 215] width 7 height 7
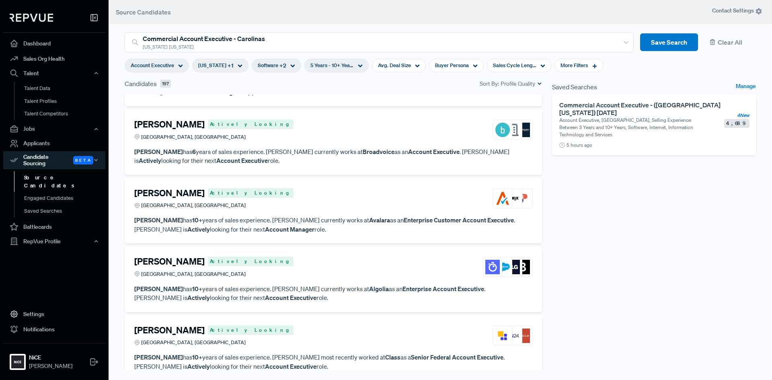
scroll to position [4293, 0]
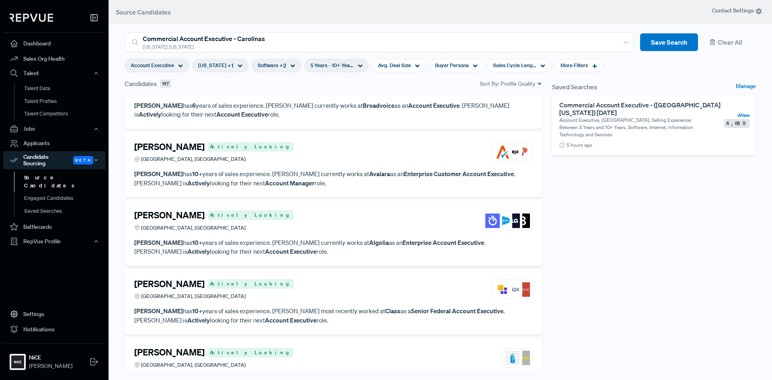
click at [338, 231] on div "[PERSON_NAME] Actively Looking [GEOGRAPHIC_DATA], [GEOGRAPHIC_DATA]" at bounding box center [333, 221] width 399 height 22
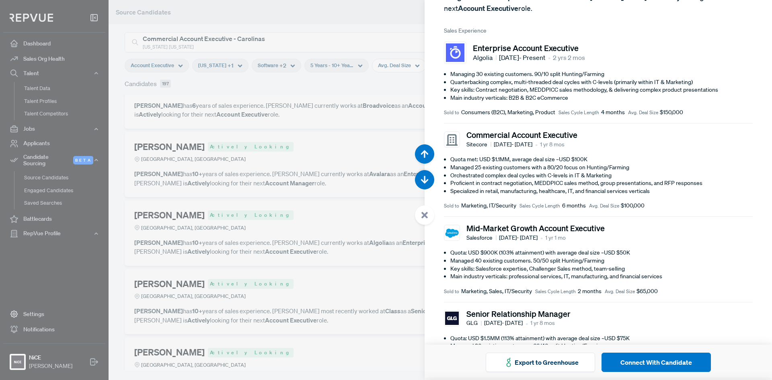
scroll to position [161, 0]
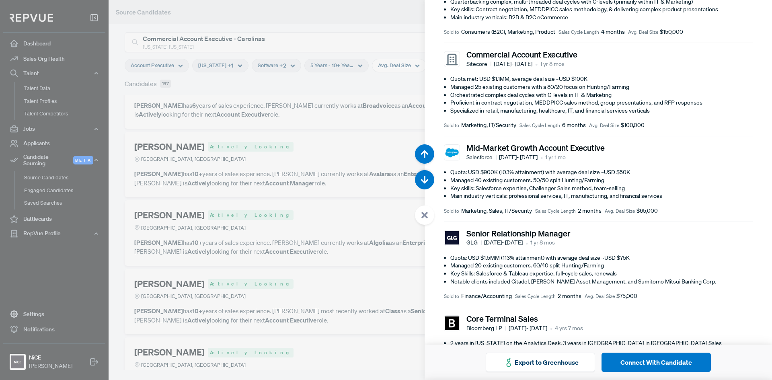
click at [426, 216] on use at bounding box center [425, 215] width 6 height 6
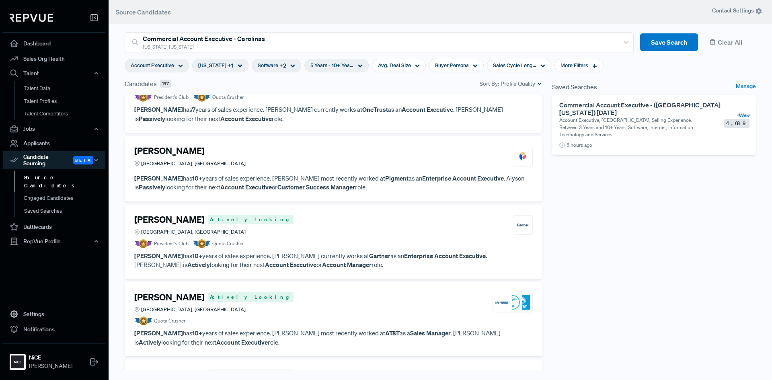
scroll to position [5387, 0]
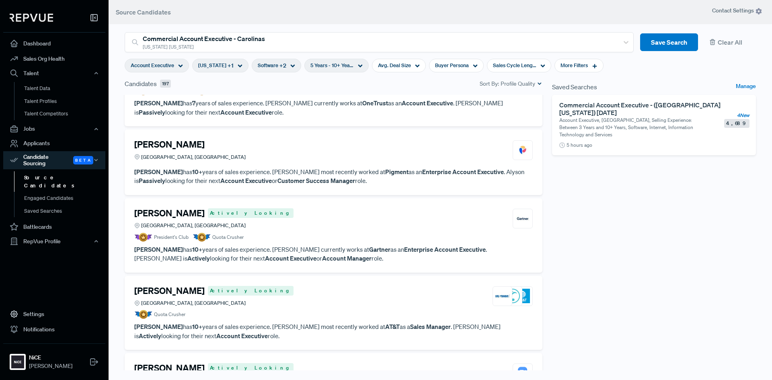
click at [331, 233] on article "President's Club Quota Crusher" at bounding box center [333, 237] width 399 height 9
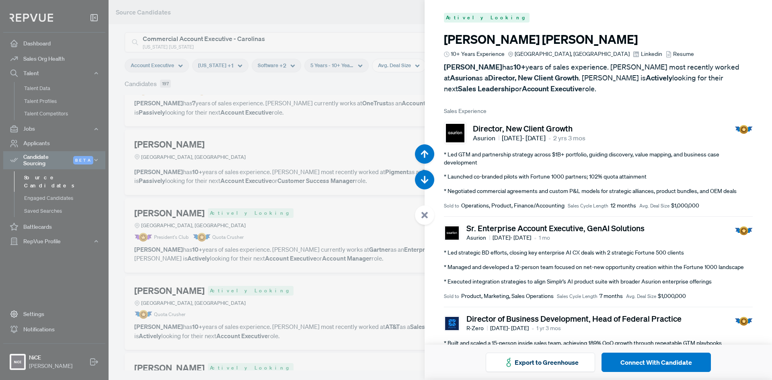
scroll to position [28894, 0]
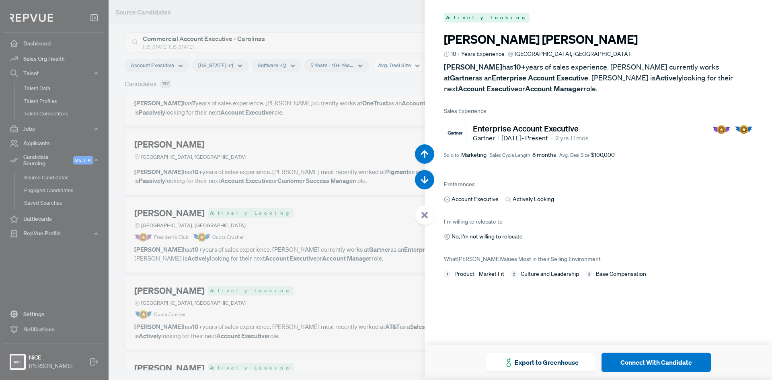
click at [422, 216] on icon at bounding box center [424, 215] width 7 height 7
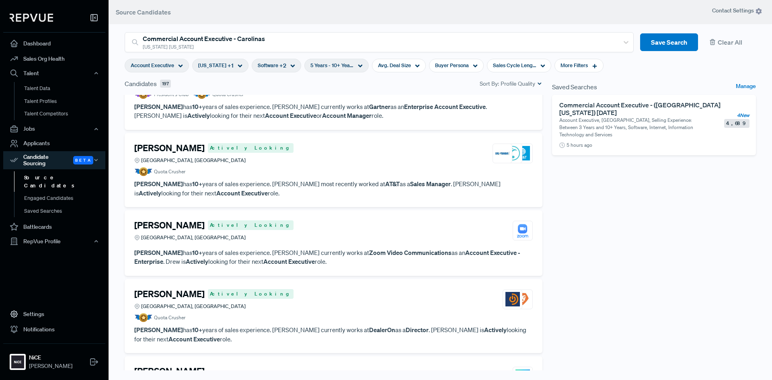
scroll to position [5548, 0]
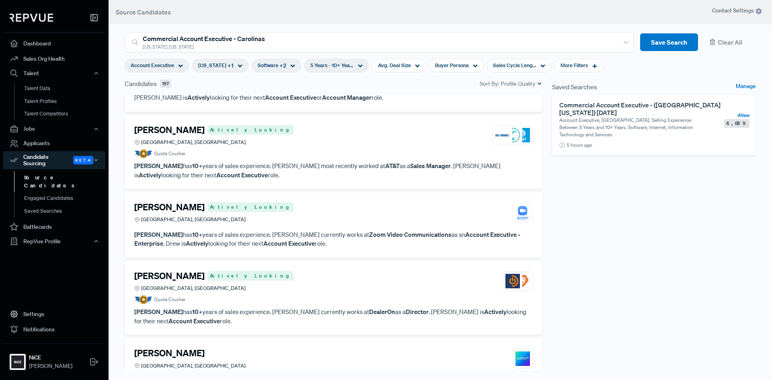
click at [303, 219] on div "[PERSON_NAME] Actively Looking [GEOGRAPHIC_DATA], [GEOGRAPHIC_DATA]" at bounding box center [333, 213] width 399 height 22
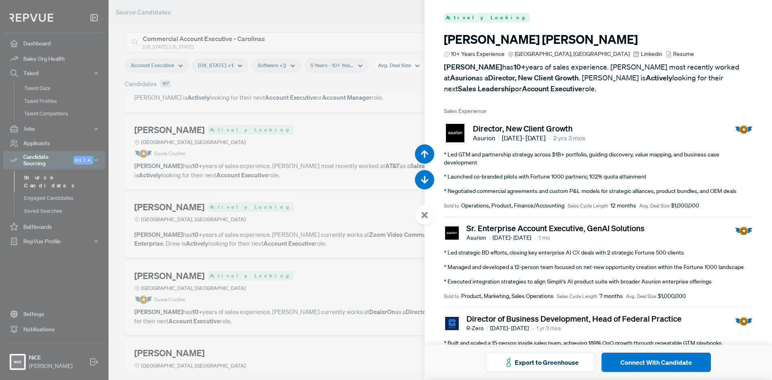
scroll to position [29655, 0]
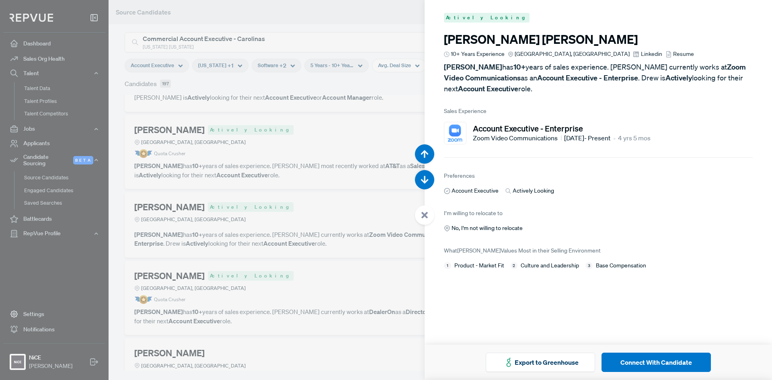
click at [422, 213] on icon at bounding box center [424, 215] width 7 height 7
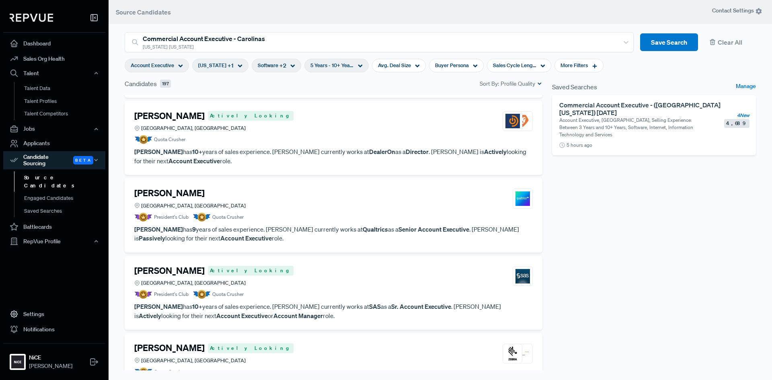
scroll to position [5708, 0]
click at [318, 213] on article "President's Club Quota Crusher" at bounding box center [333, 216] width 399 height 9
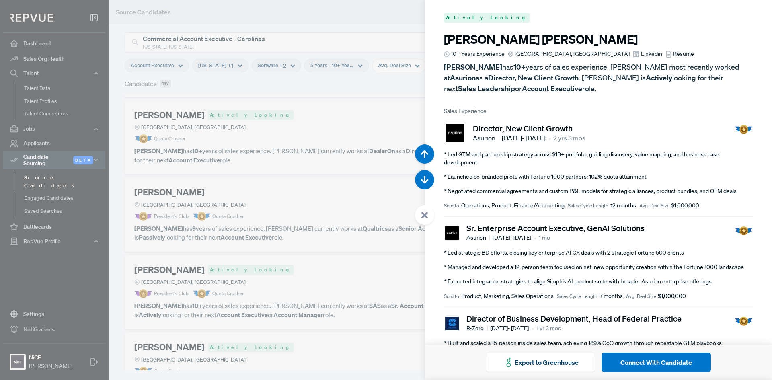
scroll to position [30415, 0]
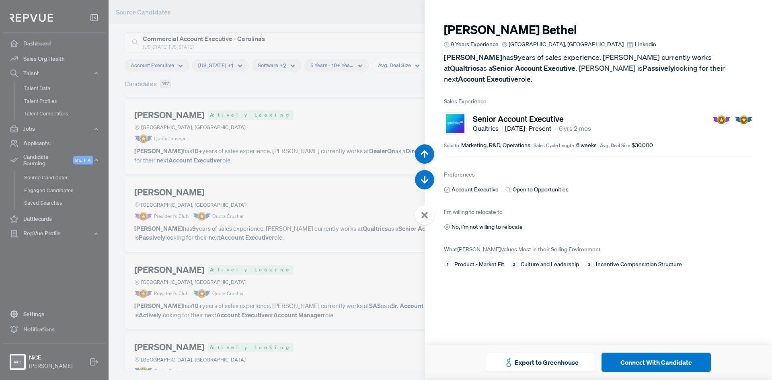
click at [627, 45] on icon at bounding box center [630, 44] width 6 height 6
